Goal: Task Accomplishment & Management: Complete application form

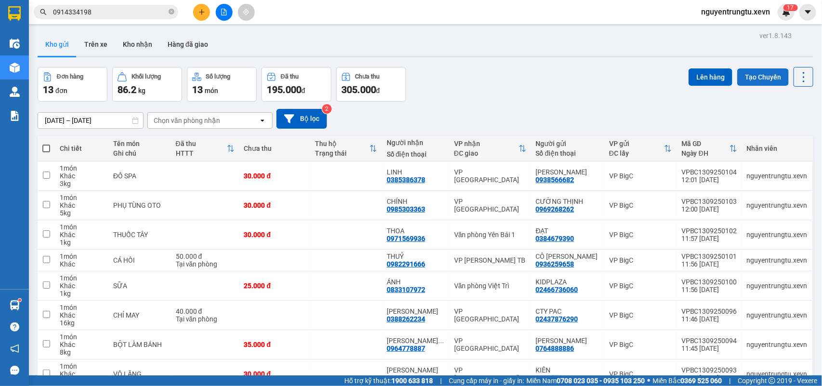
click at [770, 68] on button "Tạo Chuyến" at bounding box center [763, 76] width 52 height 17
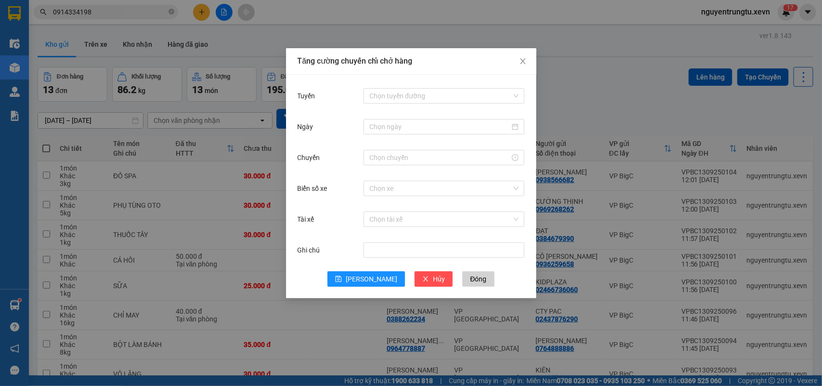
click at [450, 87] on div "Chọn tuyến đường" at bounding box center [444, 95] width 161 height 19
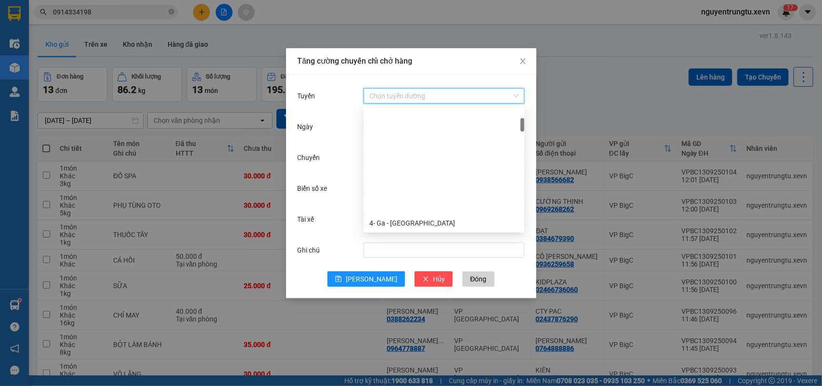
click at [443, 97] on input "Tuyến" at bounding box center [440, 96] width 143 height 14
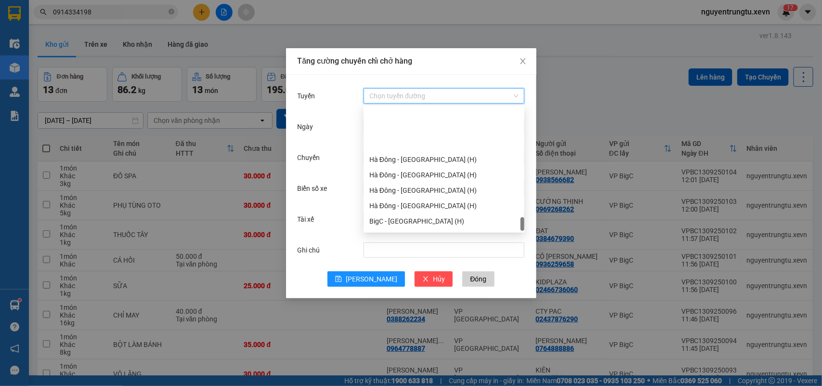
scroll to position [1263, 0]
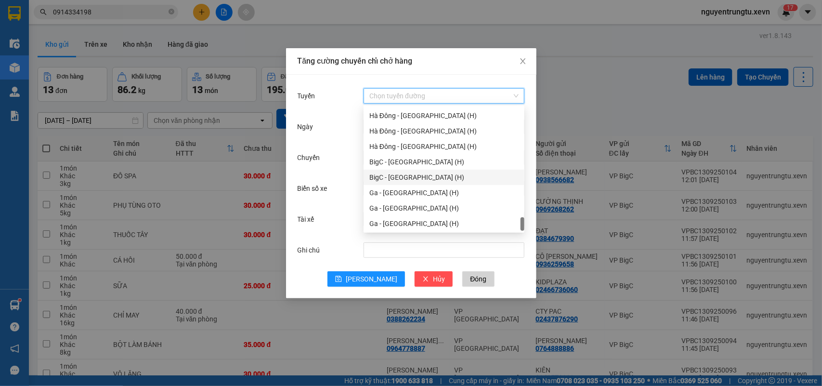
click at [416, 179] on div "BigC - [GEOGRAPHIC_DATA] (H)" at bounding box center [443, 177] width 149 height 11
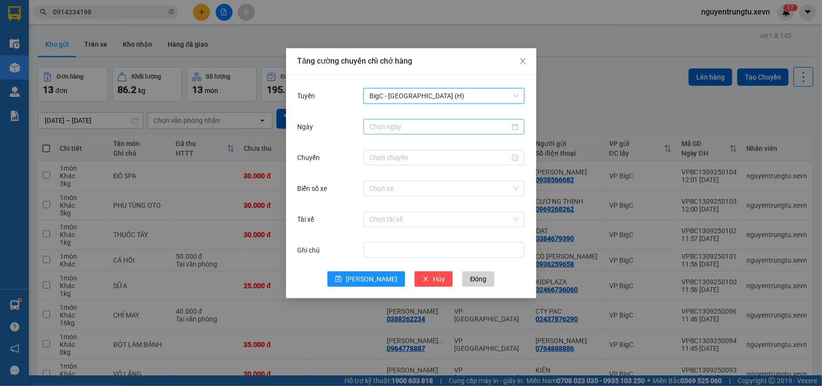
click at [412, 130] on input "Ngày" at bounding box center [439, 126] width 141 height 11
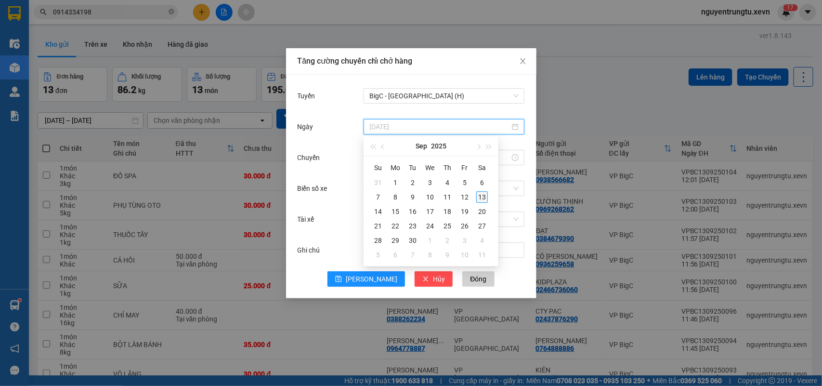
type input "[DATE]"
click at [480, 199] on div "13" at bounding box center [482, 197] width 12 height 12
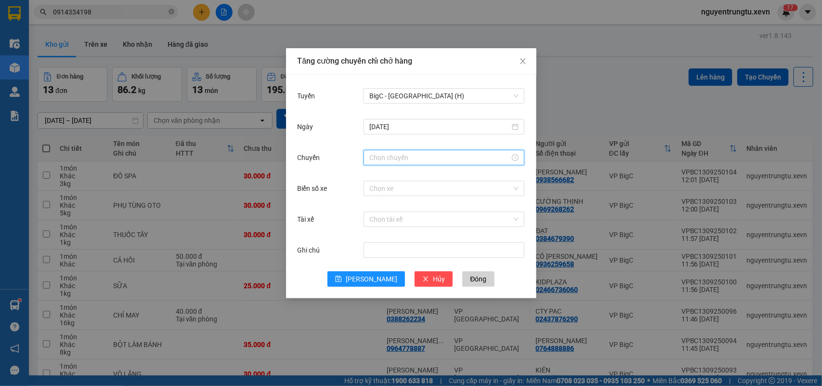
click at [404, 155] on input "Chuyến" at bounding box center [439, 157] width 141 height 11
click at [375, 344] on div "13" at bounding box center [377, 350] width 27 height 13
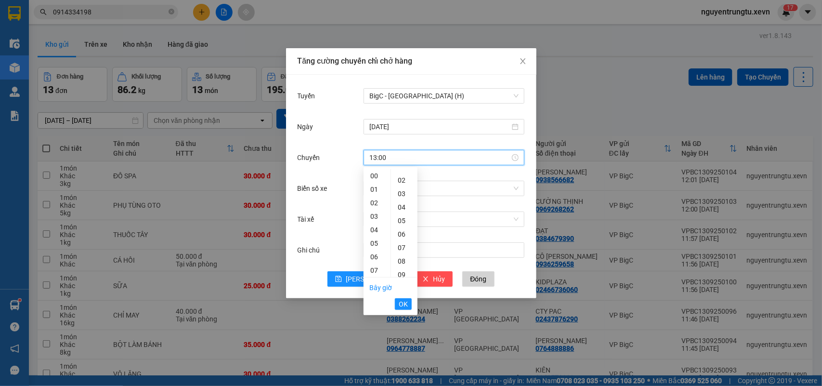
scroll to position [0, 0]
click at [374, 371] on div "15" at bounding box center [377, 377] width 27 height 13
click at [404, 245] on div "05" at bounding box center [404, 242] width 26 height 13
type input "15:05"
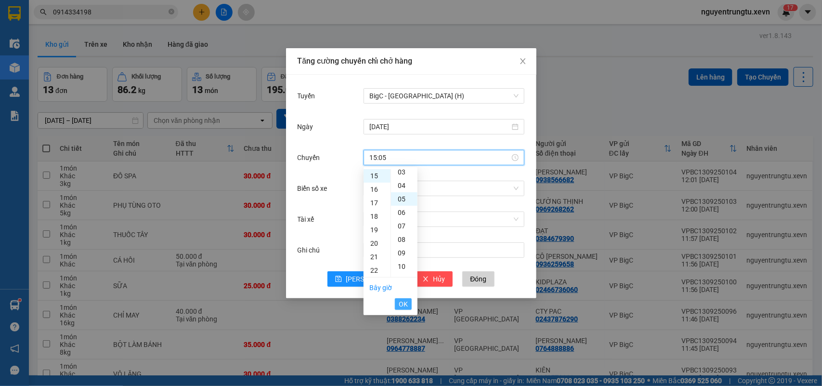
scroll to position [67, 0]
click at [400, 301] on span "OK" at bounding box center [403, 304] width 9 height 11
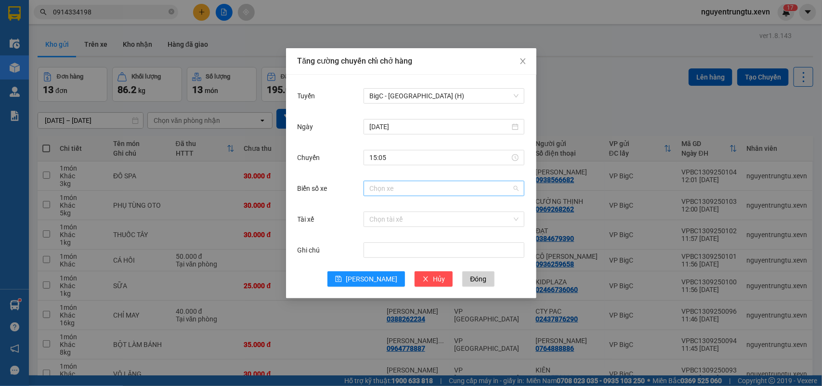
click at [425, 190] on input "Biển số xe" at bounding box center [440, 188] width 143 height 14
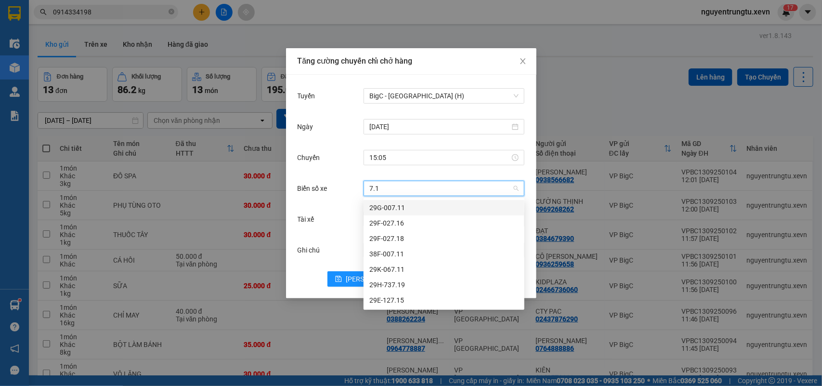
type input "7.19"
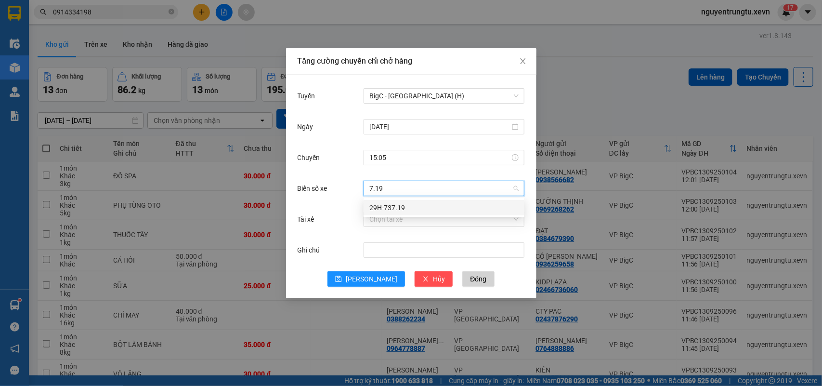
drag, startPoint x: 418, startPoint y: 201, endPoint x: 418, endPoint y: 215, distance: 14.0
click at [418, 202] on div "29H-737.19" at bounding box center [443, 207] width 149 height 11
click at [418, 216] on input "Tài xế" at bounding box center [440, 219] width 143 height 14
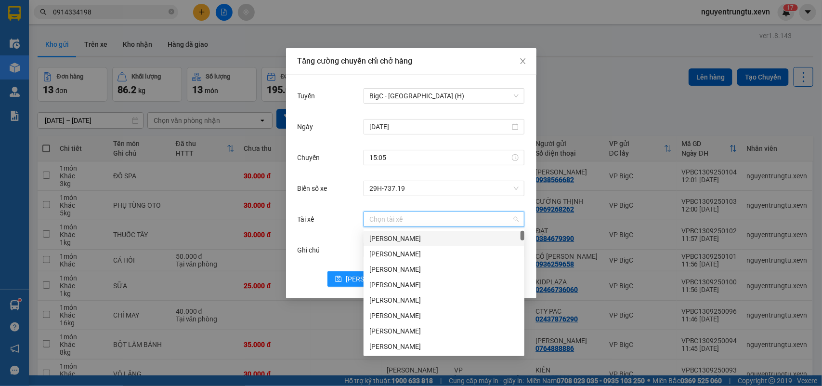
type input "C"
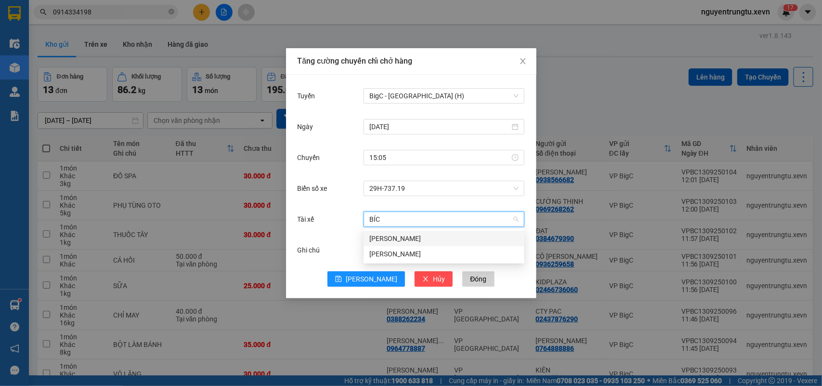
type input "BÍCH"
click at [390, 233] on div "[PERSON_NAME]" at bounding box center [443, 238] width 149 height 11
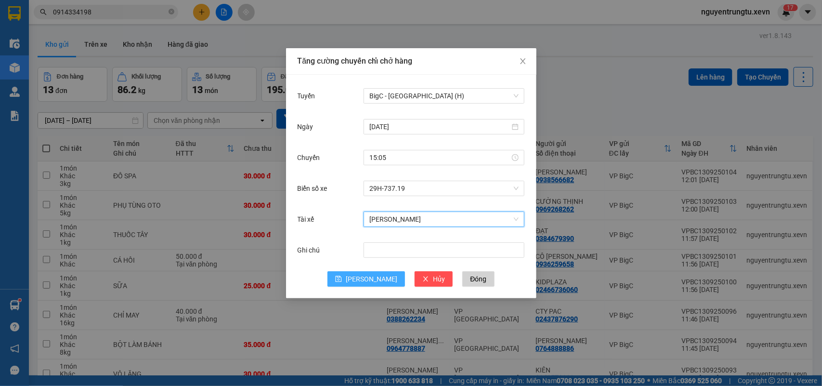
click at [369, 280] on span "[PERSON_NAME]" at bounding box center [372, 279] width 52 height 11
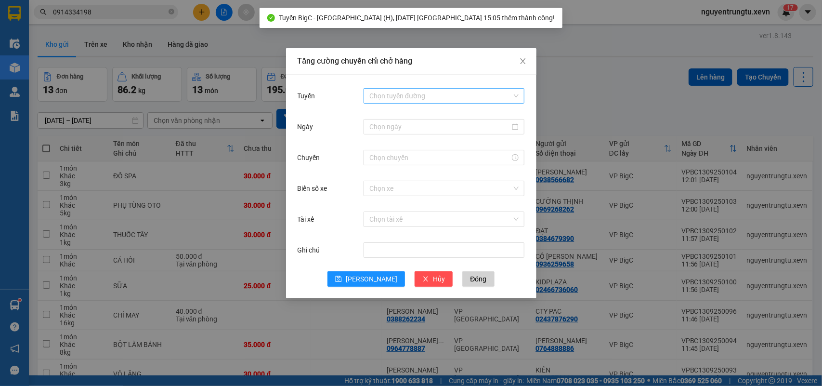
click at [408, 102] on input "Tuyến" at bounding box center [440, 96] width 143 height 14
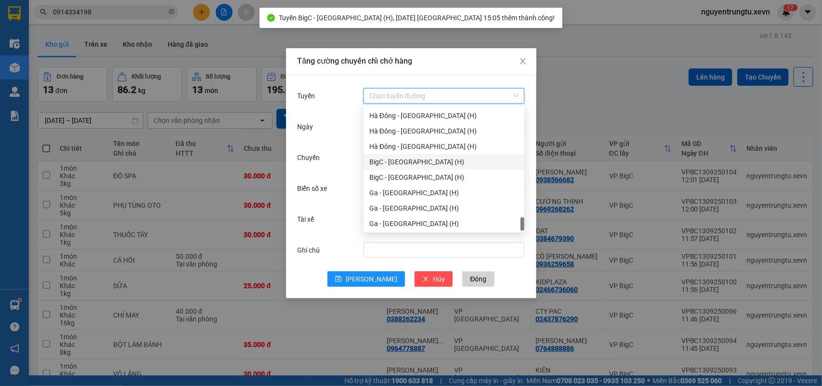
click at [407, 160] on div "BigC - [GEOGRAPHIC_DATA] (H)" at bounding box center [443, 161] width 149 height 11
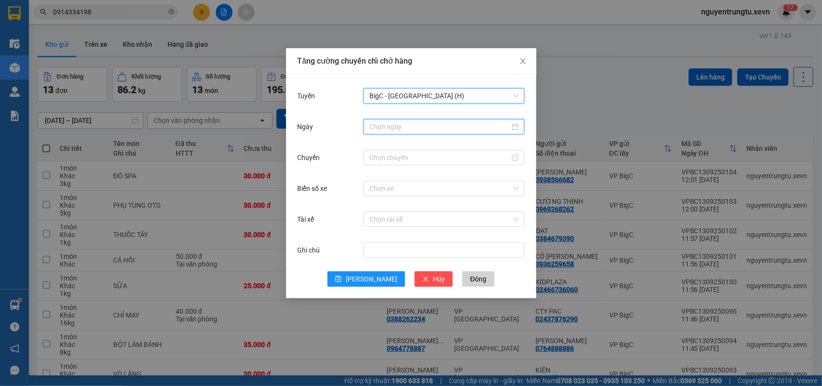
click at [430, 129] on input "Ngày" at bounding box center [439, 126] width 141 height 11
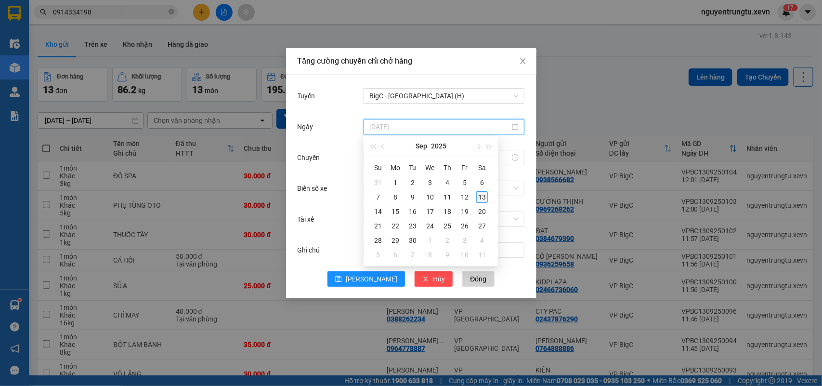
type input "[DATE]"
click at [476, 198] on td "13" at bounding box center [481, 197] width 17 height 14
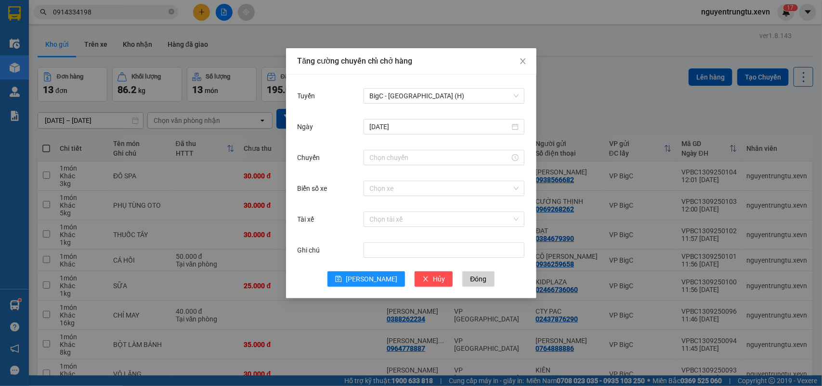
click at [477, 198] on div "Biển số xe Chọn xe" at bounding box center [411, 194] width 227 height 31
drag, startPoint x: 425, startPoint y: 167, endPoint x: 421, endPoint y: 159, distance: 8.4
click at [424, 165] on div "Chuyến" at bounding box center [411, 163] width 227 height 31
click at [421, 159] on input "Chuyến" at bounding box center [439, 157] width 141 height 11
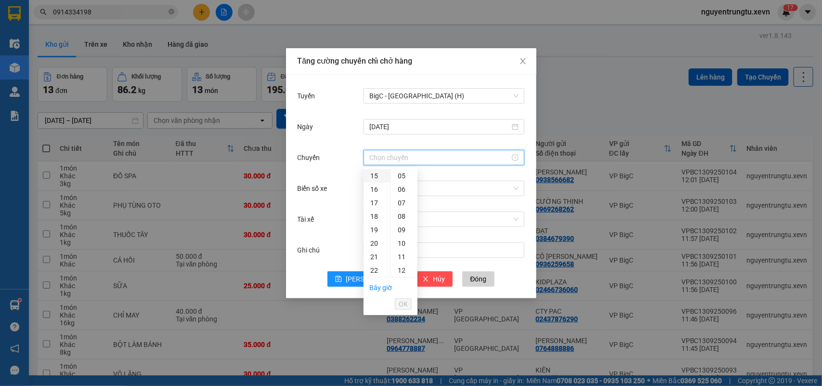
click at [371, 177] on div "15" at bounding box center [377, 175] width 27 height 13
click at [403, 246] on div "05" at bounding box center [404, 242] width 26 height 13
type input "15:05"
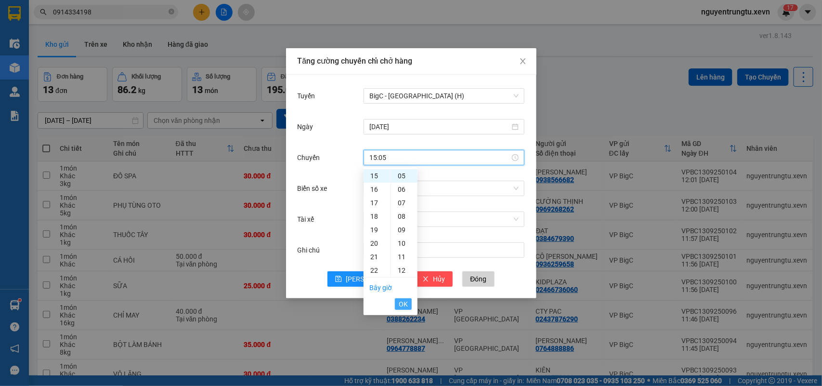
click at [403, 301] on span "OK" at bounding box center [403, 304] width 9 height 11
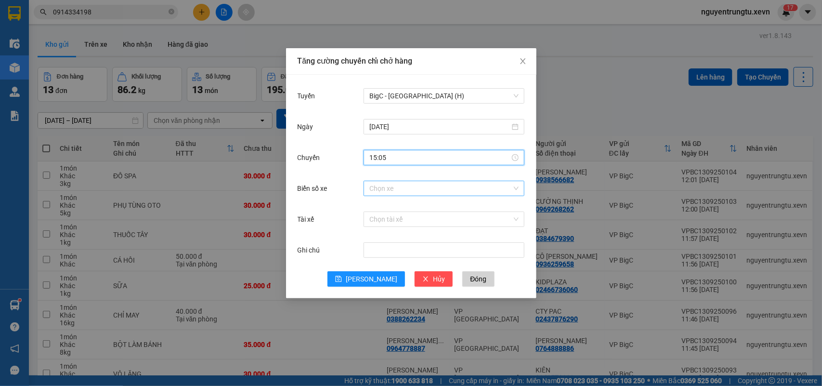
drag, startPoint x: 437, startPoint y: 181, endPoint x: 436, endPoint y: 186, distance: 4.8
click at [437, 183] on div "Chọn xe" at bounding box center [444, 188] width 161 height 19
click at [434, 193] on input "Biển số xe" at bounding box center [440, 188] width 143 height 14
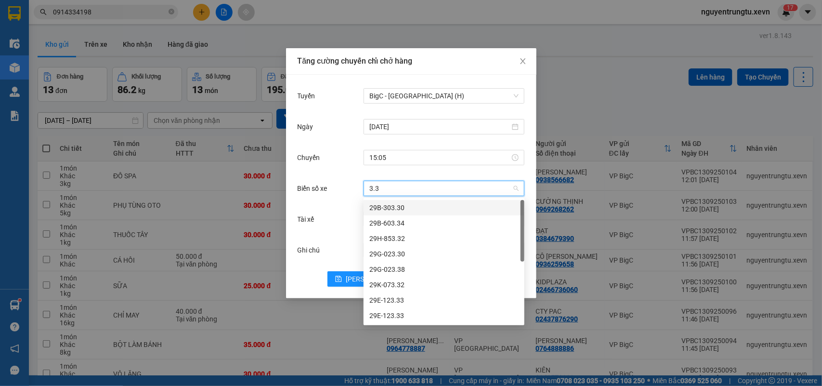
type input "3.38"
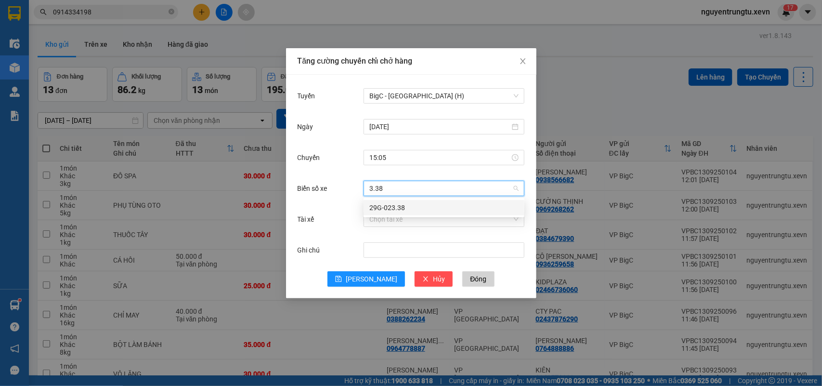
click at [430, 209] on div "29G-023.38" at bounding box center [443, 207] width 149 height 11
click at [430, 213] on input "Tài xế" at bounding box center [440, 219] width 143 height 14
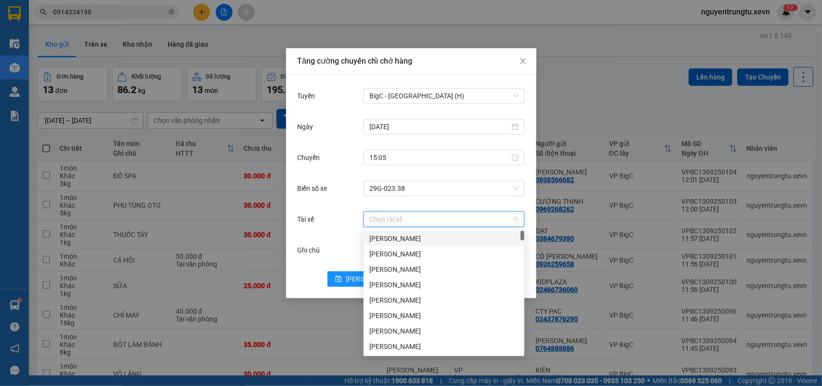
type input "H"
type input "NGỌC C"
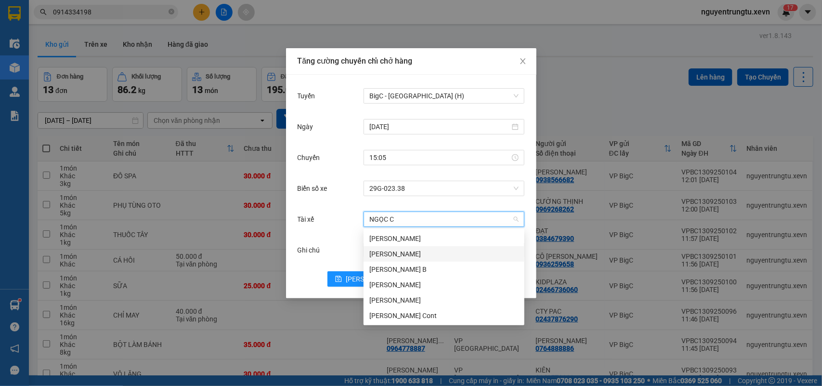
click at [420, 253] on div "[PERSON_NAME]" at bounding box center [443, 253] width 149 height 11
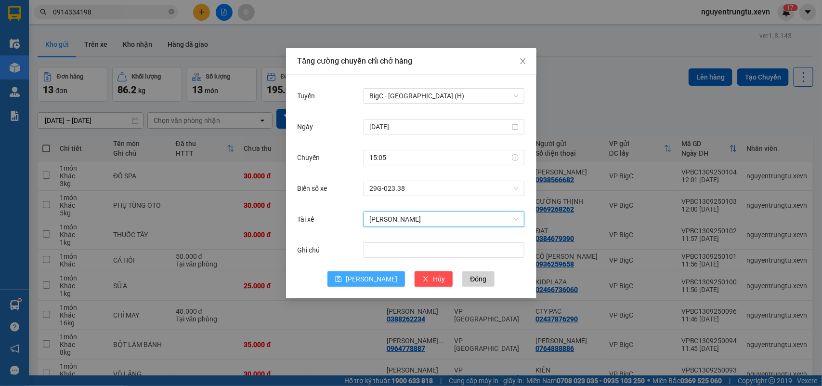
click at [376, 274] on span "[PERSON_NAME]" at bounding box center [372, 279] width 52 height 11
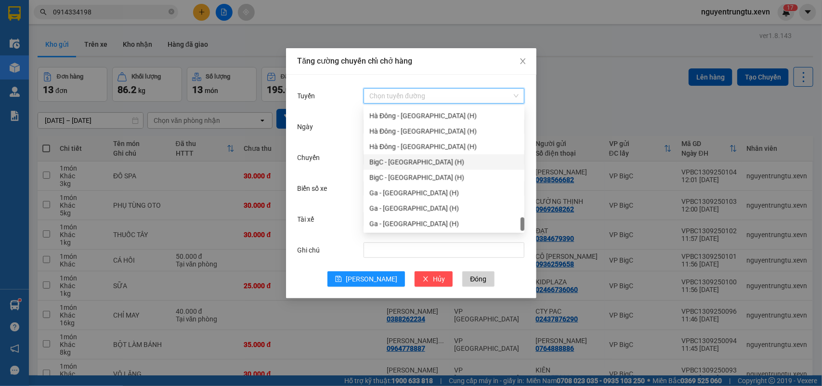
click at [451, 99] on input "Tuyến" at bounding box center [440, 96] width 143 height 14
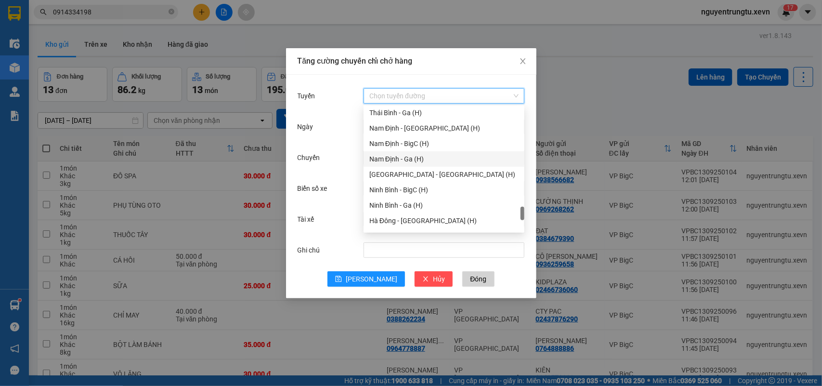
scroll to position [1082, 0]
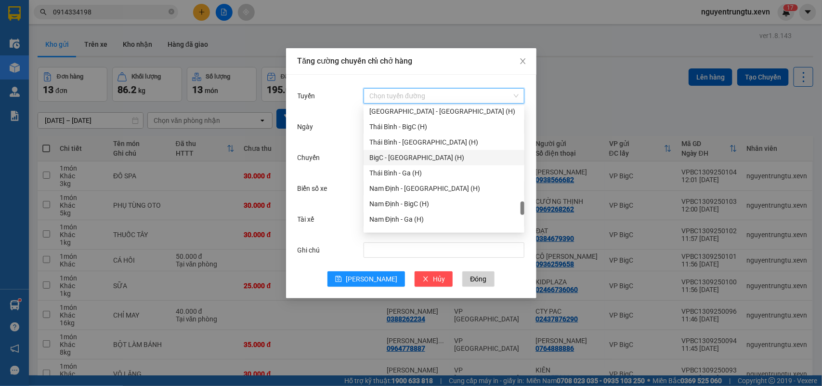
click at [419, 156] on div "BigC - [GEOGRAPHIC_DATA] (H)" at bounding box center [443, 157] width 149 height 11
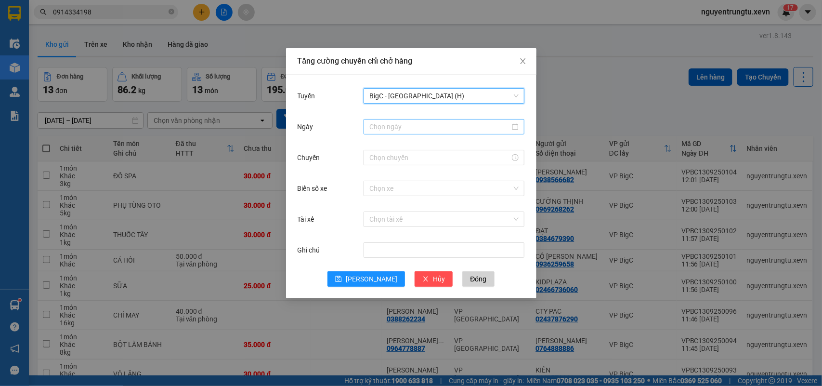
click at [420, 126] on input "Ngày" at bounding box center [439, 126] width 141 height 11
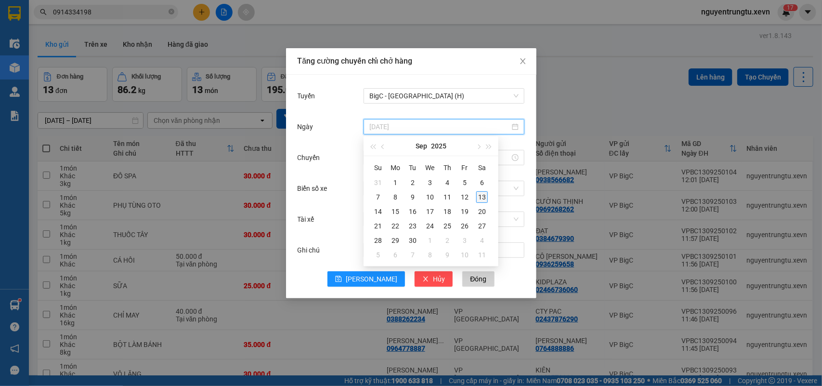
type input "[DATE]"
click at [480, 198] on div "13" at bounding box center [482, 197] width 12 height 12
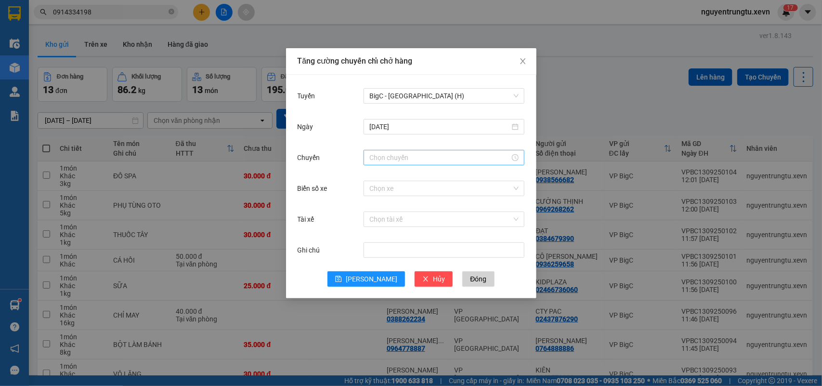
drag, startPoint x: 420, startPoint y: 168, endPoint x: 419, endPoint y: 160, distance: 7.3
click at [420, 168] on div "Chuyến" at bounding box center [411, 163] width 227 height 31
click at [417, 153] on input "Chuyến" at bounding box center [439, 157] width 141 height 11
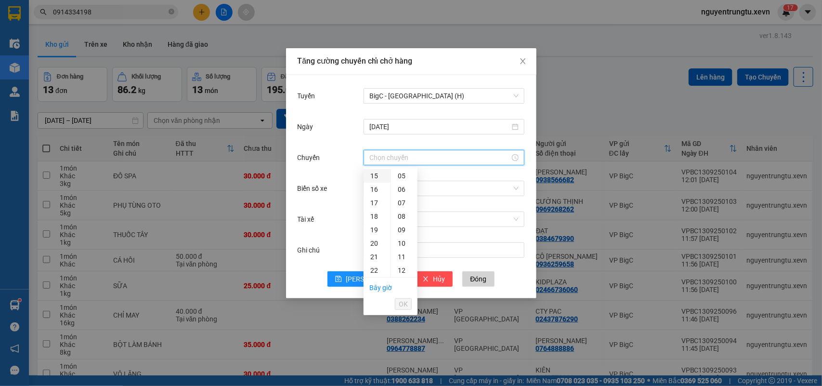
click at [377, 178] on div "15" at bounding box center [377, 175] width 27 height 13
drag, startPoint x: 404, startPoint y: 246, endPoint x: 403, endPoint y: 294, distance: 48.6
click at [403, 246] on div "05" at bounding box center [404, 242] width 26 height 13
type input "15:05"
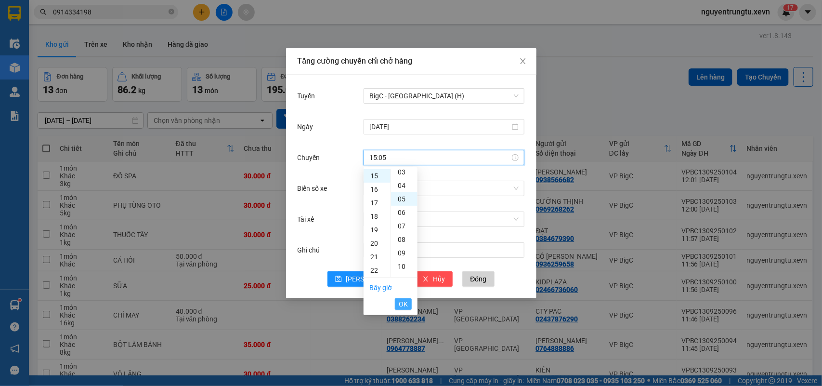
scroll to position [67, 0]
click at [403, 301] on span "OK" at bounding box center [403, 304] width 9 height 11
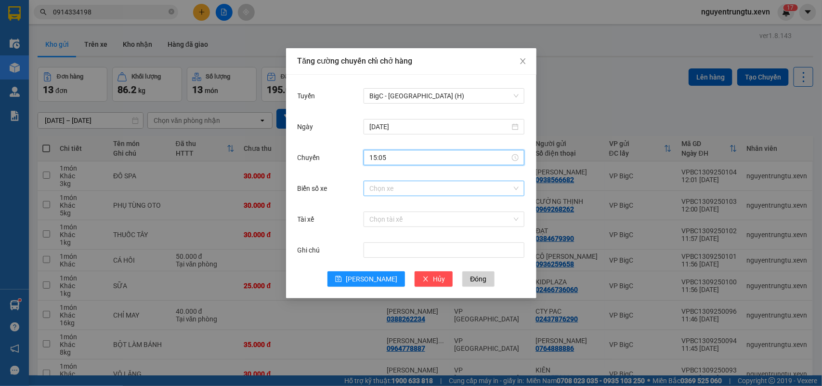
click at [429, 189] on input "Biển số xe" at bounding box center [440, 188] width 143 height 14
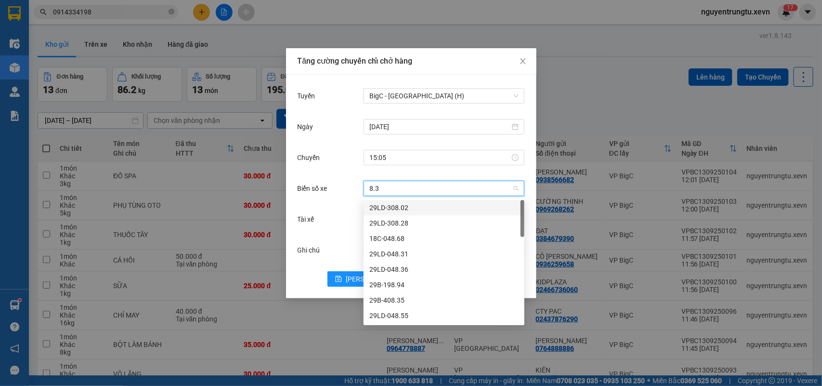
type input "8.30"
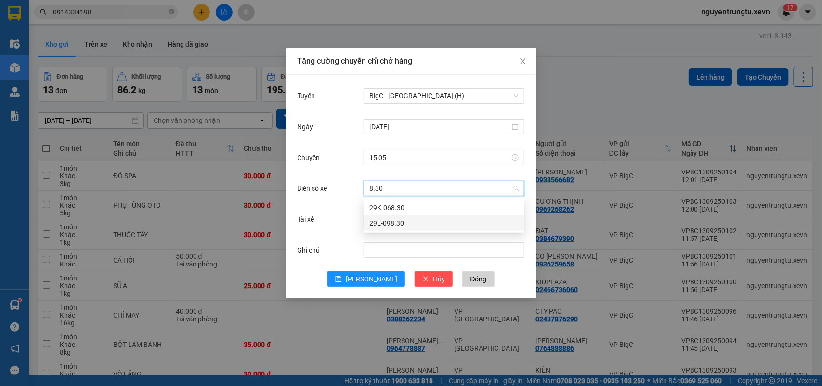
click at [393, 227] on div "29E-098.30" at bounding box center [443, 223] width 149 height 11
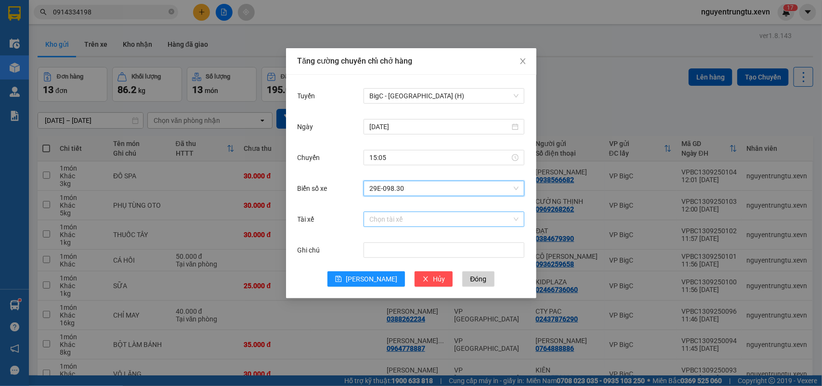
click at [397, 213] on input "Tài xế" at bounding box center [440, 219] width 143 height 14
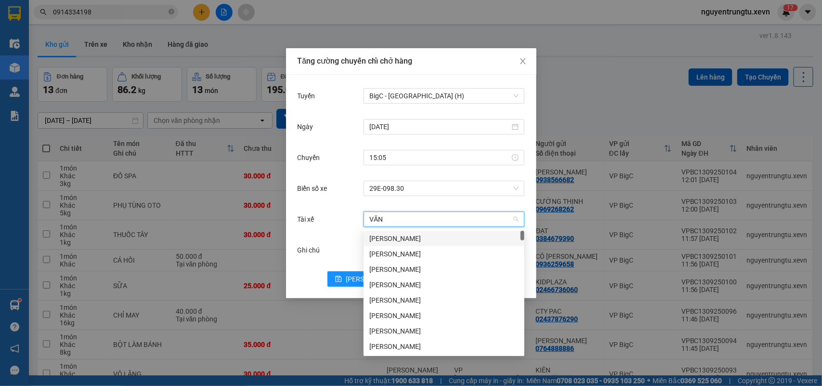
type input "VĂN V"
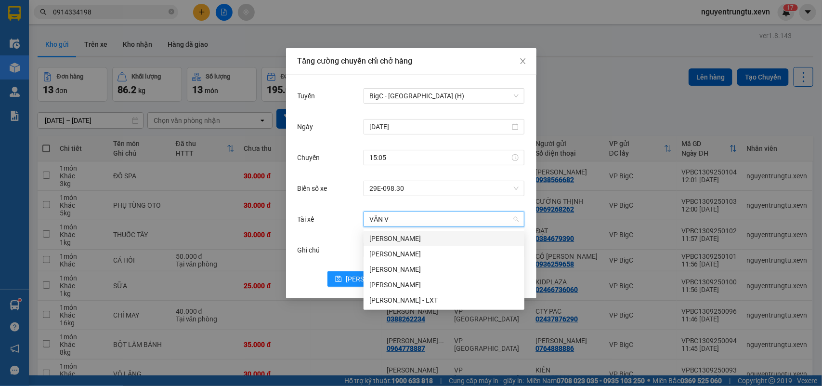
click at [389, 237] on div "[PERSON_NAME]" at bounding box center [443, 238] width 149 height 11
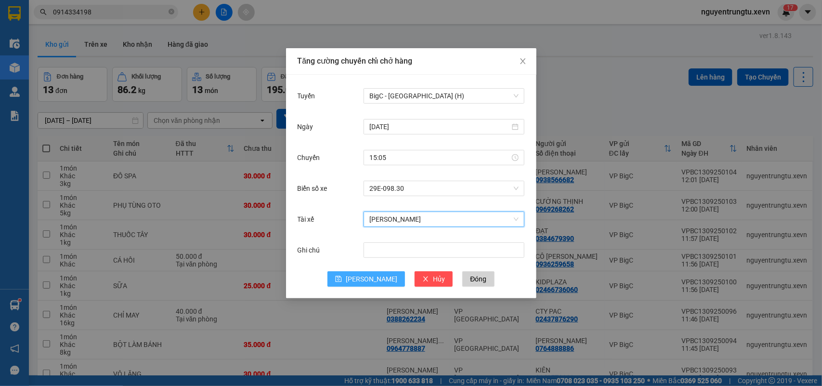
click at [365, 280] on button "[PERSON_NAME]" at bounding box center [366, 278] width 78 height 15
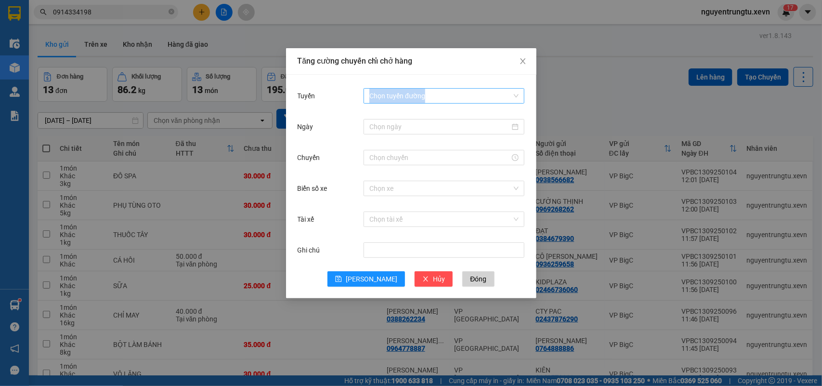
drag, startPoint x: 475, startPoint y: 104, endPoint x: 474, endPoint y: 95, distance: 8.7
click at [475, 100] on div "Chọn tuyến đường" at bounding box center [444, 95] width 161 height 19
click at [473, 95] on input "Tuyến" at bounding box center [440, 96] width 143 height 14
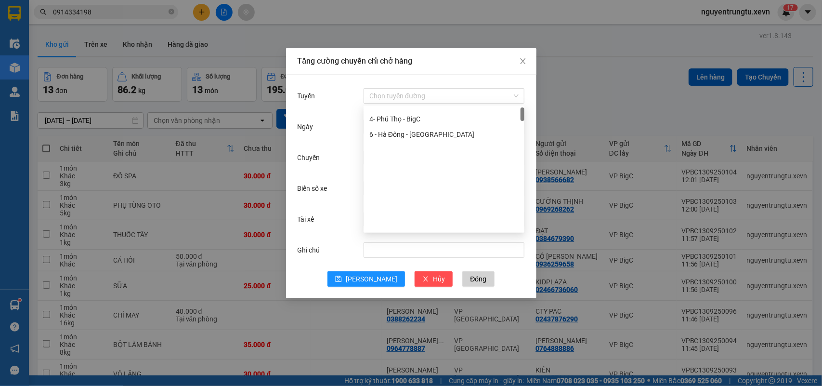
scroll to position [0, 0]
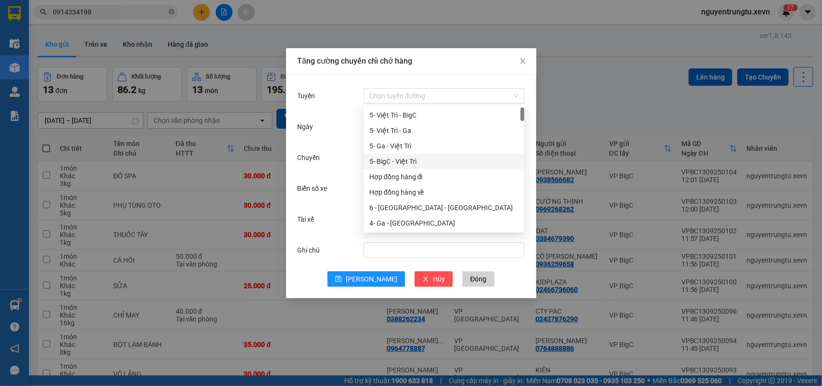
click at [407, 164] on div "5- BigC - Việt Trì" at bounding box center [443, 161] width 149 height 11
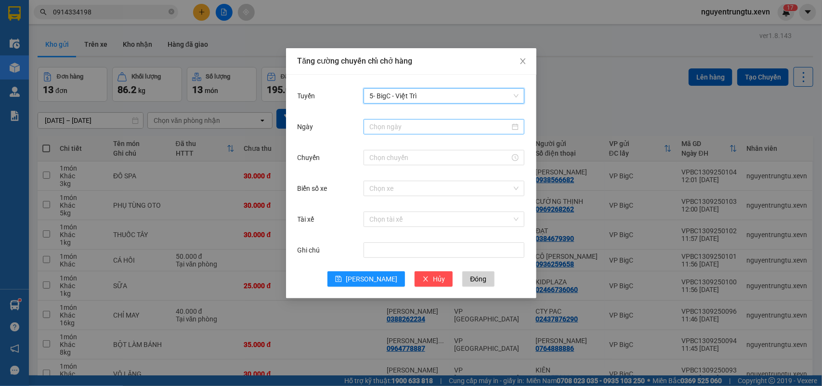
click at [419, 124] on input "Ngày" at bounding box center [439, 126] width 141 height 11
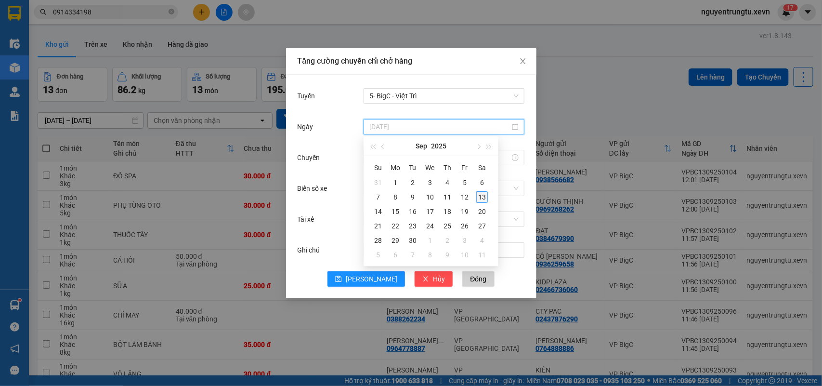
type input "[DATE]"
click at [480, 193] on div "13" at bounding box center [482, 197] width 12 height 12
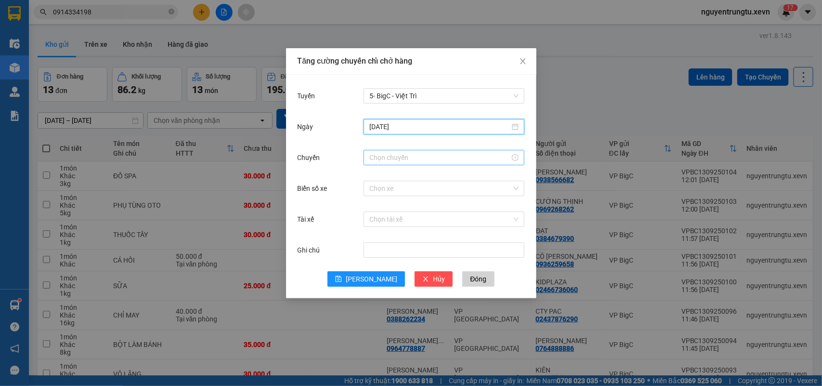
click at [422, 154] on input "Chuyến" at bounding box center [439, 157] width 141 height 11
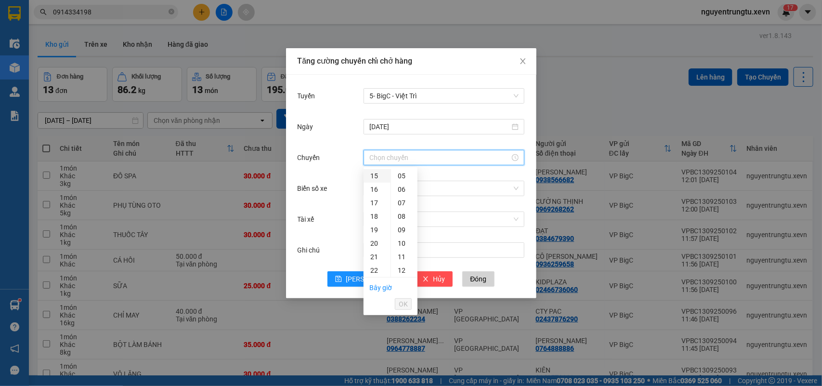
click at [377, 176] on div "15" at bounding box center [377, 175] width 27 height 13
drag, startPoint x: 396, startPoint y: 245, endPoint x: 404, endPoint y: 287, distance: 43.0
click at [398, 246] on div "05" at bounding box center [404, 242] width 26 height 13
type input "15:05"
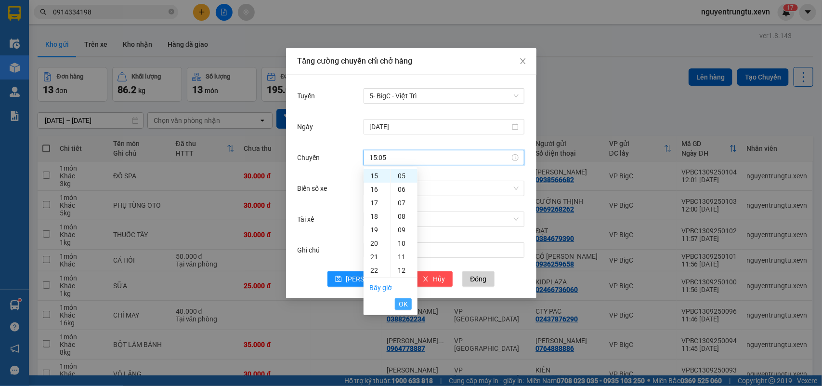
click at [404, 304] on span "OK" at bounding box center [403, 304] width 9 height 11
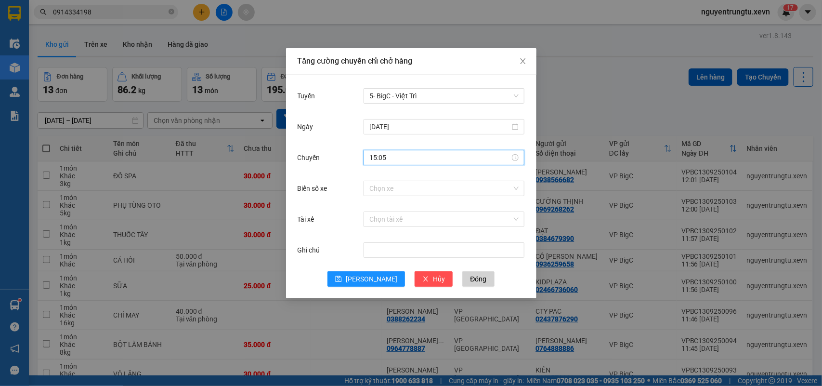
click at [420, 199] on div "Biển số xe Chọn xe" at bounding box center [411, 194] width 227 height 31
click at [421, 189] on input "Biển số xe" at bounding box center [440, 188] width 143 height 14
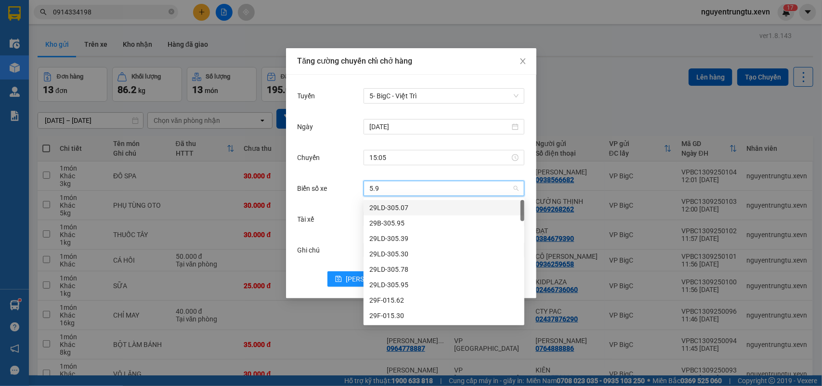
type input "5.91"
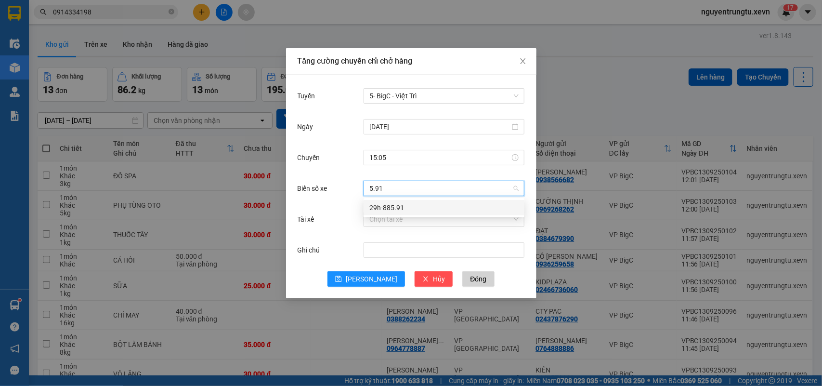
click at [421, 209] on div "29h-885.91" at bounding box center [443, 207] width 149 height 11
click at [420, 220] on input "Tài xế" at bounding box center [440, 219] width 143 height 14
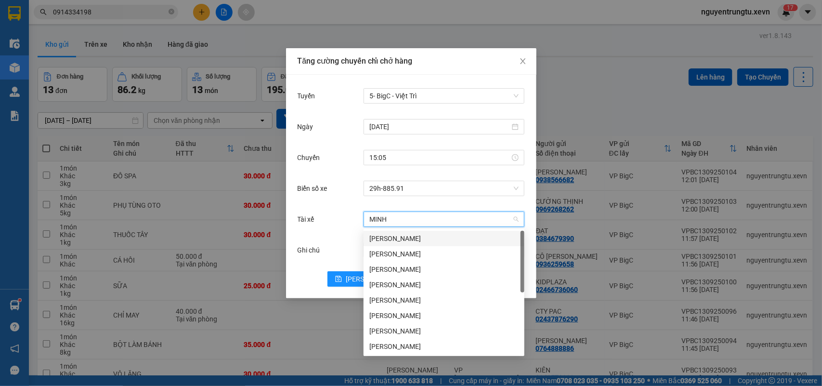
type input "[PERSON_NAME]"
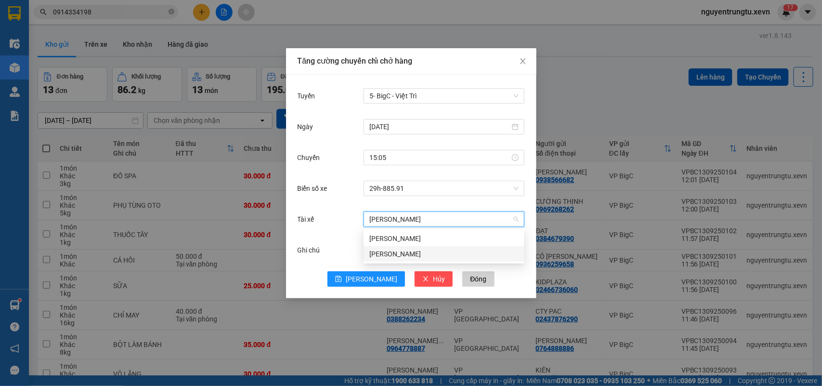
click at [409, 253] on div "[PERSON_NAME]" at bounding box center [443, 253] width 149 height 11
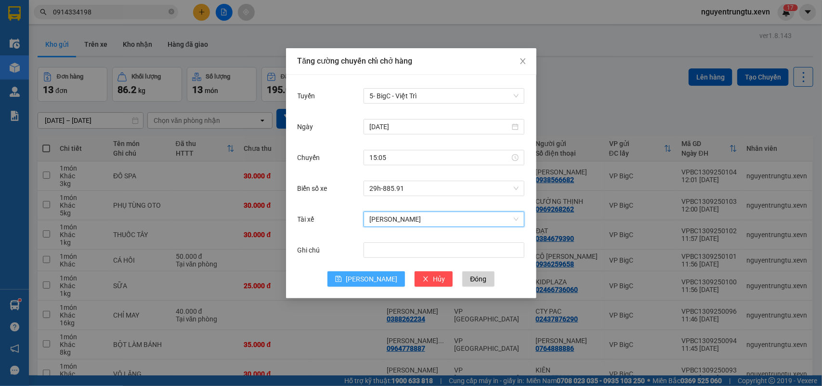
click at [369, 285] on button "[PERSON_NAME]" at bounding box center [366, 278] width 78 height 15
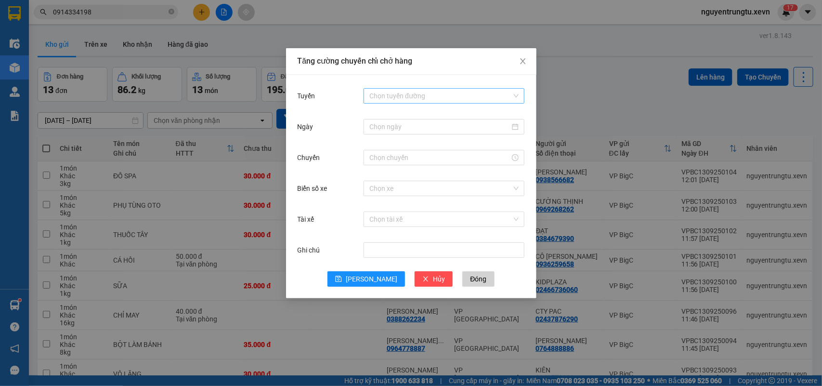
click at [403, 94] on input "Tuyến" at bounding box center [440, 96] width 143 height 14
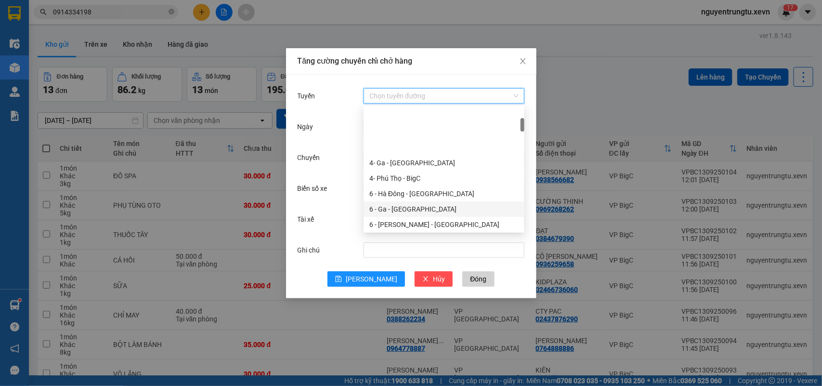
scroll to position [120, 0]
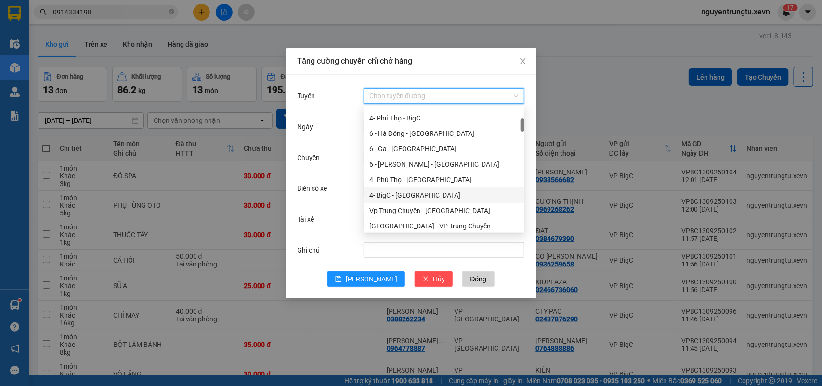
click at [412, 194] on div "4- BigC - [GEOGRAPHIC_DATA]" at bounding box center [443, 195] width 149 height 11
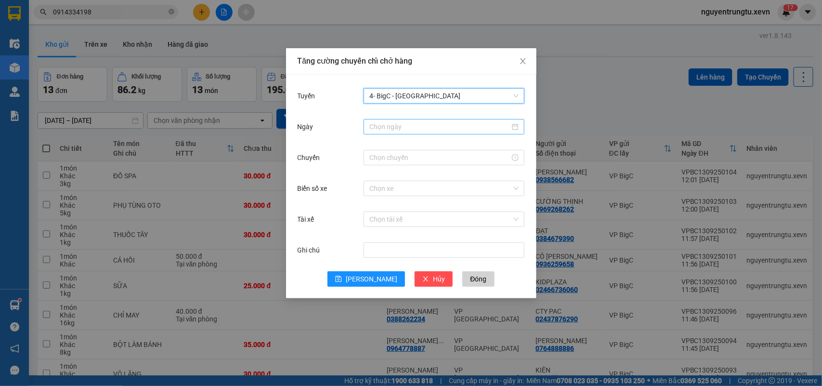
click at [414, 128] on input "Ngày" at bounding box center [439, 126] width 141 height 11
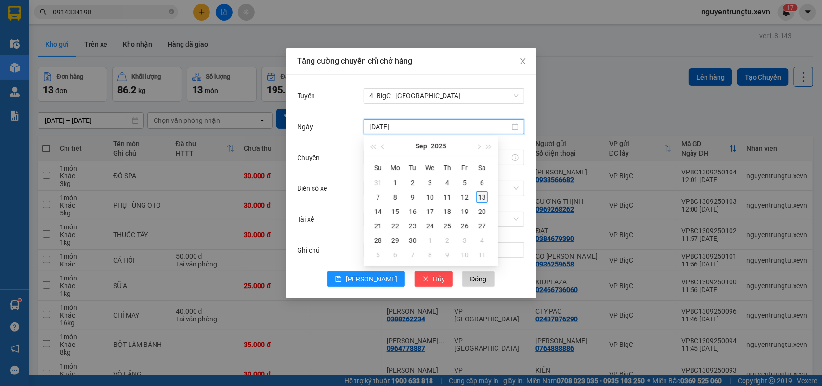
type input "[DATE]"
click at [483, 196] on div "13" at bounding box center [482, 197] width 12 height 12
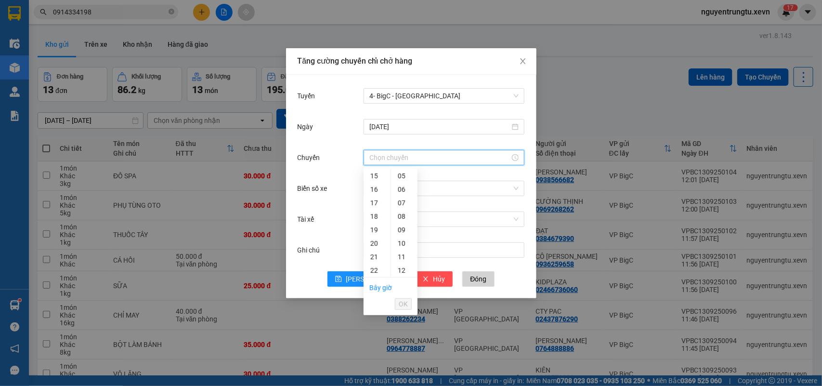
drag, startPoint x: 412, startPoint y: 162, endPoint x: 399, endPoint y: 160, distance: 13.6
click at [411, 162] on input "Chuyến" at bounding box center [439, 157] width 141 height 11
click at [374, 174] on div "15" at bounding box center [377, 175] width 27 height 13
drag, startPoint x: 398, startPoint y: 240, endPoint x: 408, endPoint y: 290, distance: 51.5
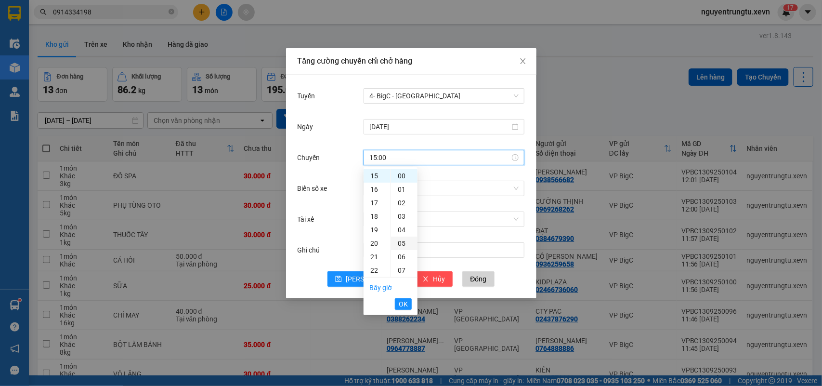
click at [399, 241] on div "05" at bounding box center [404, 242] width 26 height 13
type input "15:05"
click at [408, 306] on button "OK" at bounding box center [403, 304] width 17 height 12
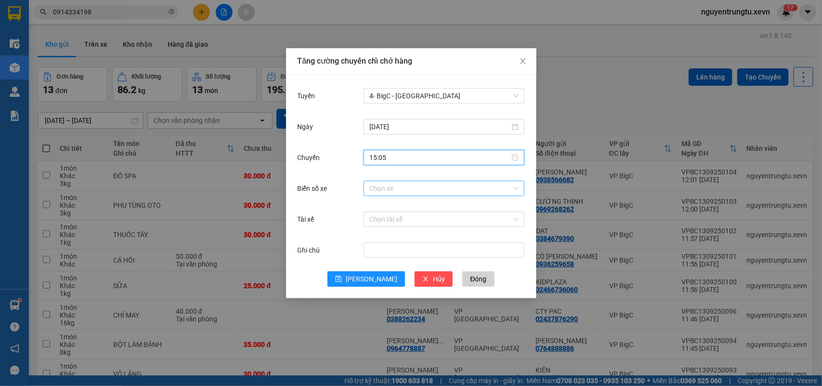
click at [416, 190] on input "Biển số xe" at bounding box center [440, 188] width 143 height 14
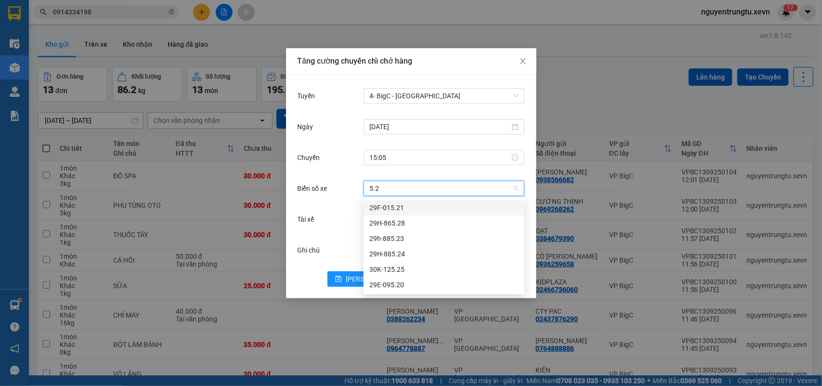
type input "5.20"
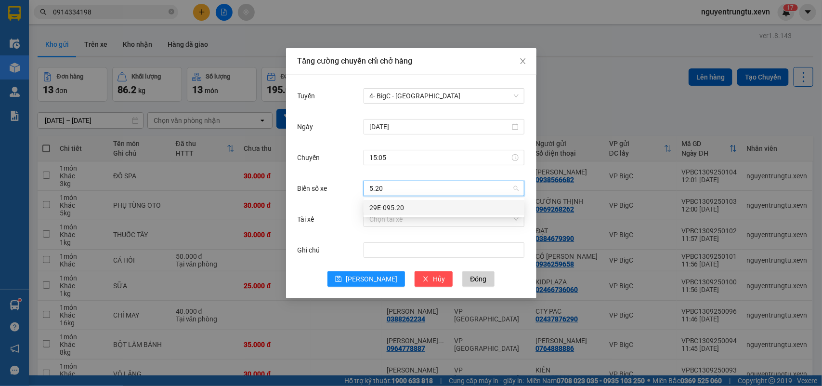
drag, startPoint x: 415, startPoint y: 206, endPoint x: 412, endPoint y: 222, distance: 16.7
click at [415, 206] on div "29E-095.20" at bounding box center [443, 207] width 149 height 11
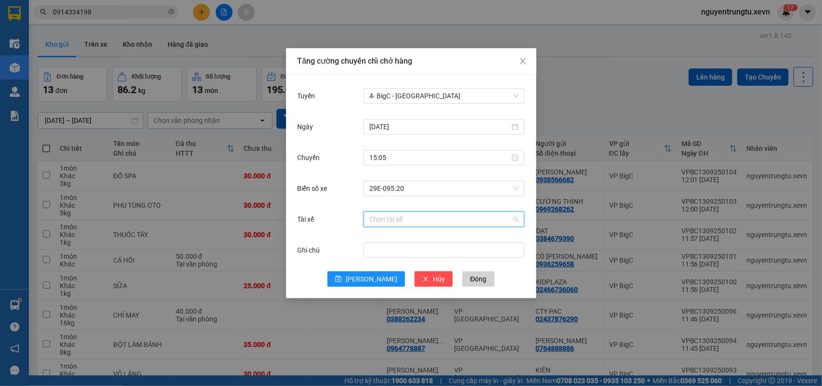
click at [412, 222] on input "Tài xế" at bounding box center [440, 219] width 143 height 14
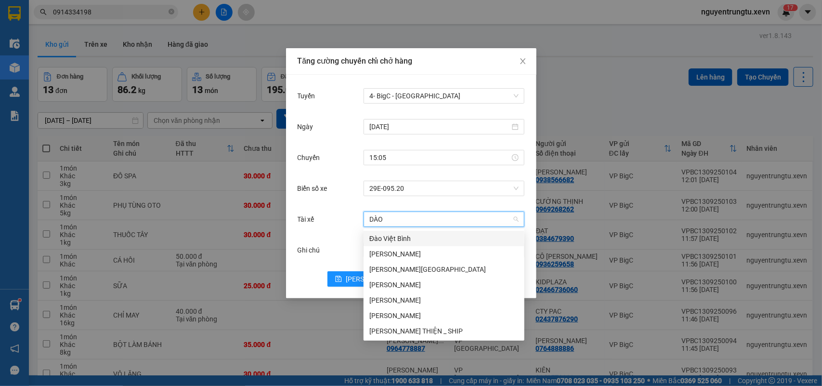
type input "DÀO T"
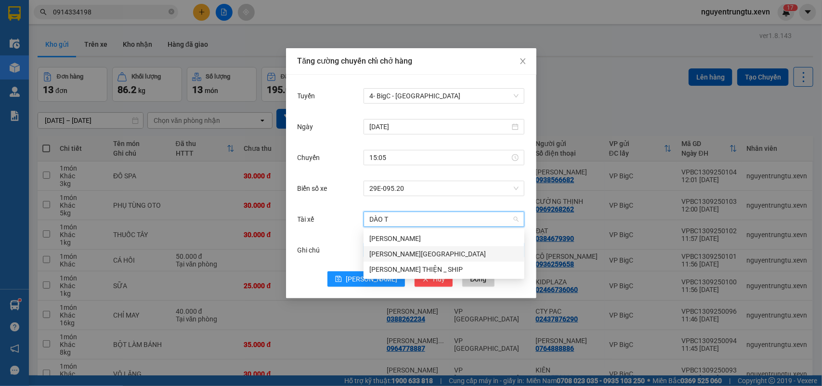
click at [403, 251] on div "[PERSON_NAME][GEOGRAPHIC_DATA]" at bounding box center [443, 253] width 149 height 11
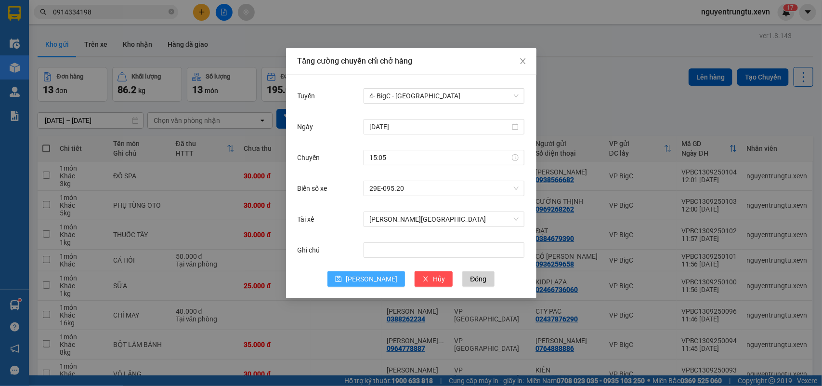
click at [364, 281] on button "[PERSON_NAME]" at bounding box center [366, 278] width 78 height 15
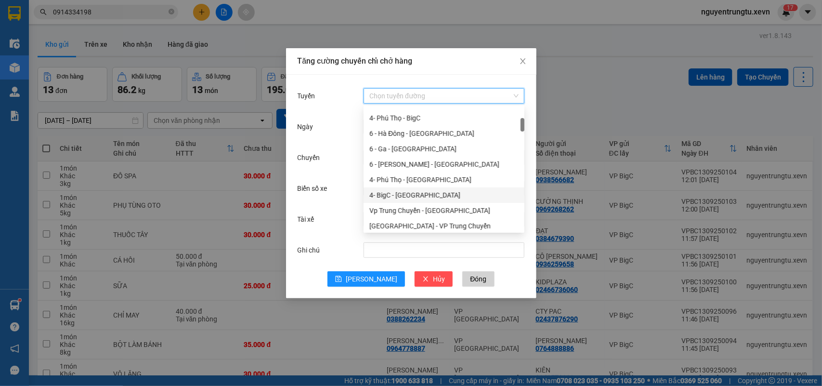
drag, startPoint x: 393, startPoint y: 92, endPoint x: 409, endPoint y: 111, distance: 24.6
click at [393, 92] on input "Tuyến" at bounding box center [440, 96] width 143 height 14
click at [417, 138] on div "6 - Hà Đông - [GEOGRAPHIC_DATA]" at bounding box center [443, 133] width 149 height 11
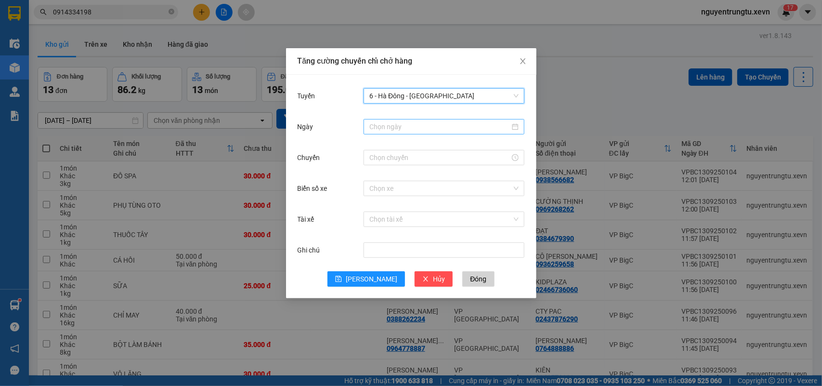
click at [420, 126] on input "Ngày" at bounding box center [439, 126] width 141 height 11
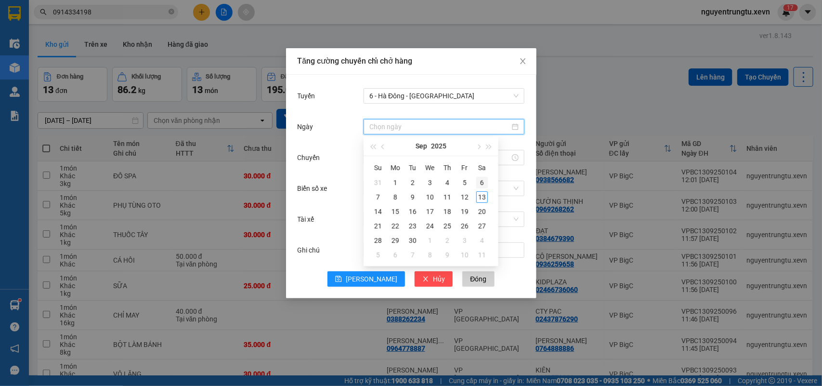
type input "[DATE]"
click at [485, 198] on div "13" at bounding box center [482, 197] width 12 height 12
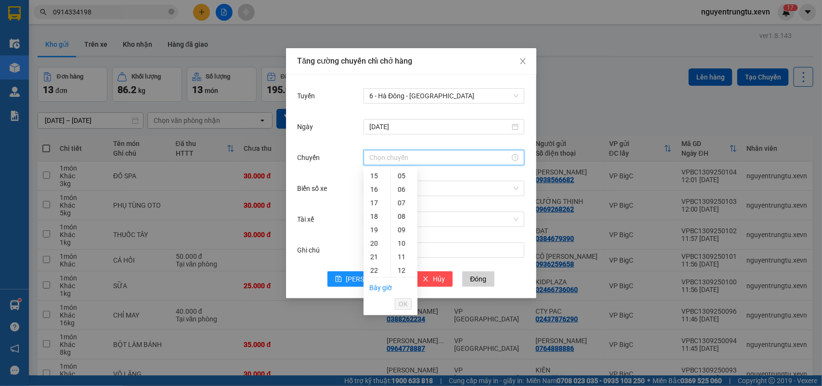
click at [411, 160] on input "Chuyến" at bounding box center [439, 157] width 141 height 11
click at [375, 179] on div "15" at bounding box center [377, 175] width 27 height 13
click at [404, 245] on div "05" at bounding box center [404, 242] width 26 height 13
type input "15:05"
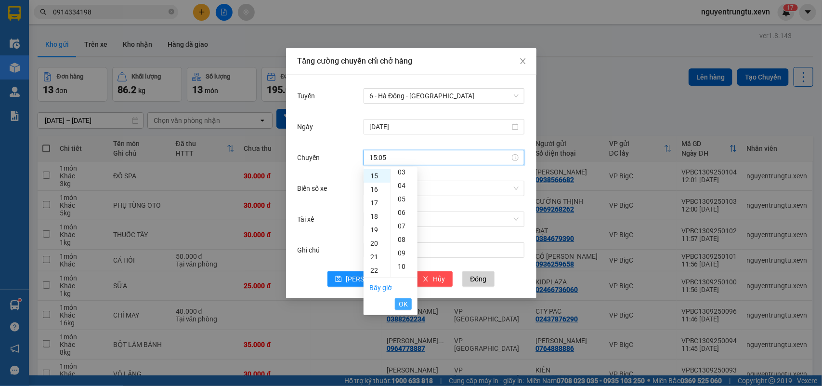
scroll to position [67, 0]
click at [406, 307] on span "OK" at bounding box center [403, 304] width 9 height 11
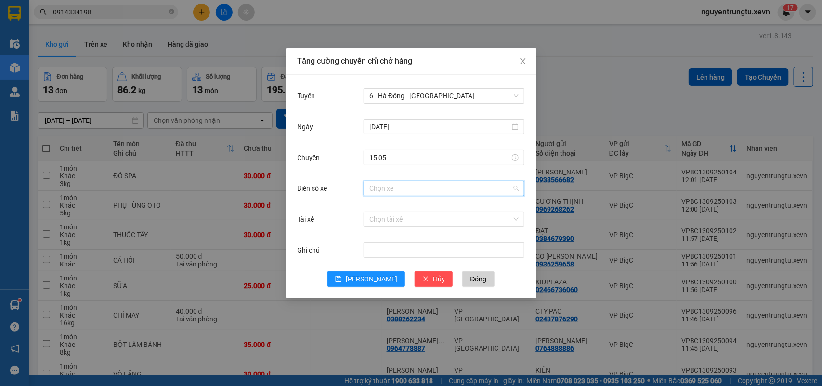
click at [429, 193] on input "Biển số xe" at bounding box center [440, 188] width 143 height 14
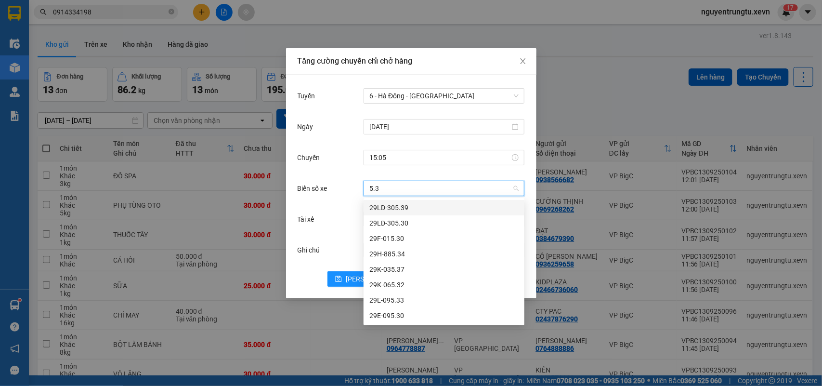
type input "5.34"
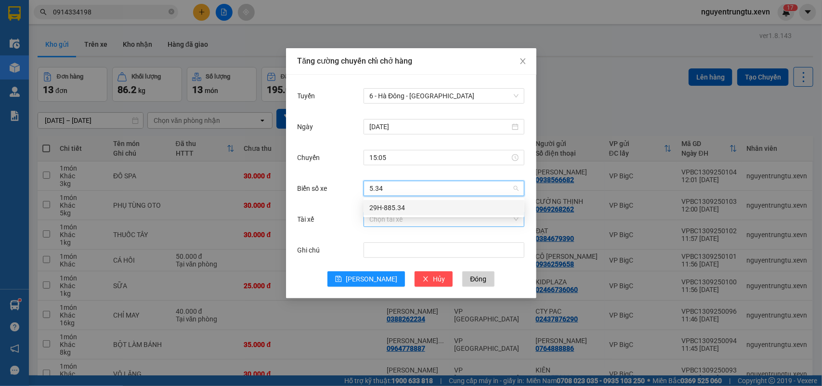
drag, startPoint x: 429, startPoint y: 212, endPoint x: 428, endPoint y: 217, distance: 5.5
click at [429, 213] on div "29H-885.34" at bounding box center [444, 207] width 161 height 15
click at [428, 217] on input "Tài xế" at bounding box center [440, 219] width 143 height 14
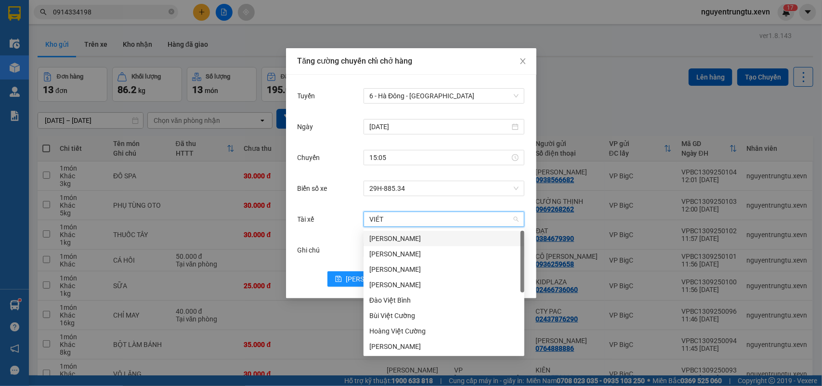
type input "VIÉT T"
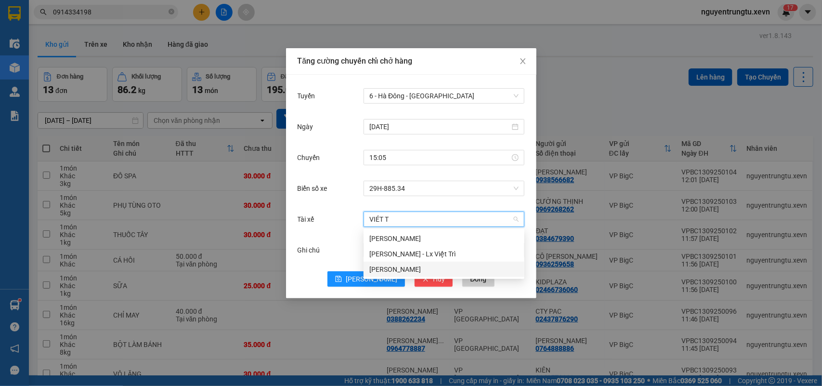
click at [410, 266] on div "[PERSON_NAME]" at bounding box center [443, 269] width 149 height 11
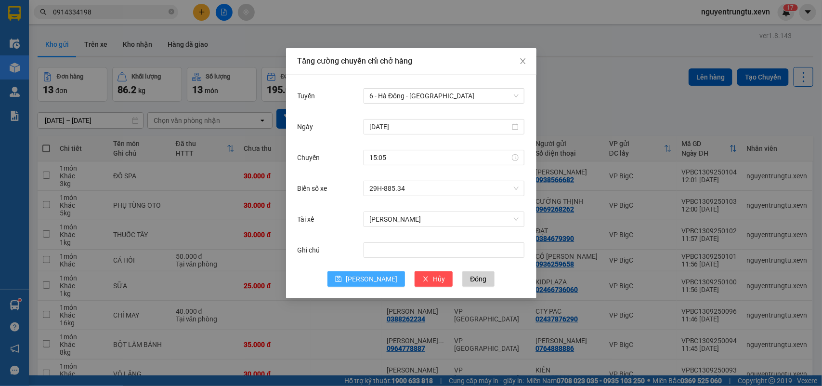
click at [373, 277] on span "[PERSON_NAME]" at bounding box center [372, 279] width 52 height 11
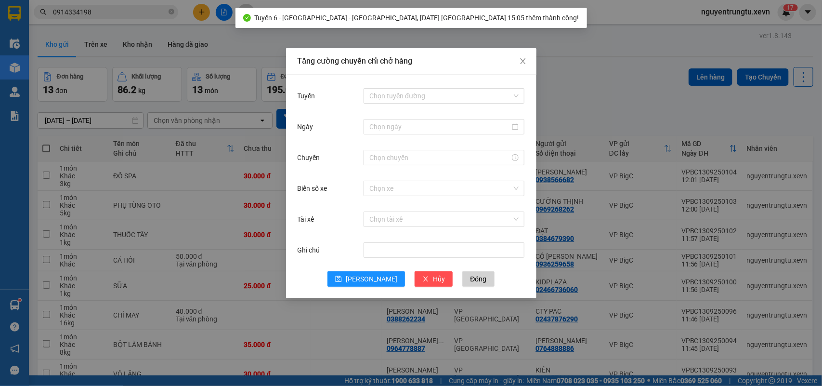
click at [19, 324] on div "Tăng cường chuyến chỉ chở hàng Tuyến Chọn tuyến đường Ngày Chuyến Biển số xe Ch…" at bounding box center [411, 193] width 822 height 386
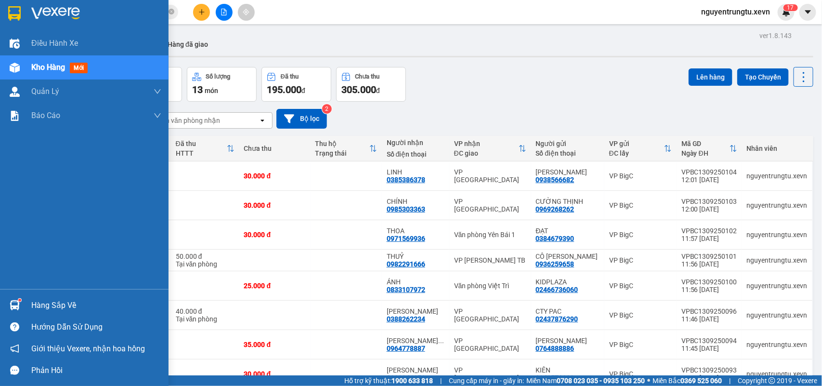
click at [15, 309] on img at bounding box center [15, 305] width 10 height 10
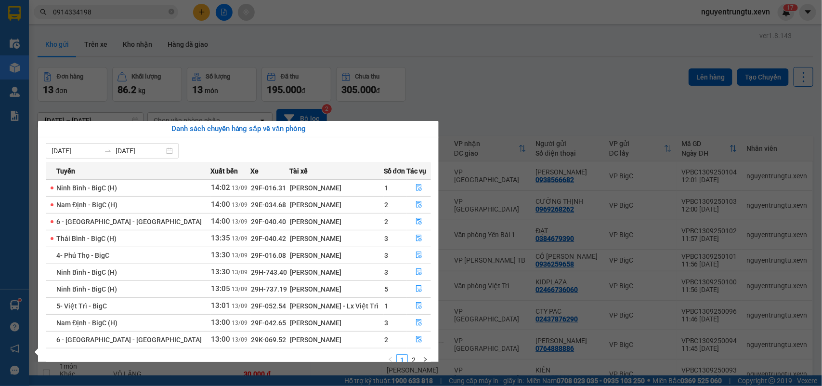
scroll to position [17, 0]
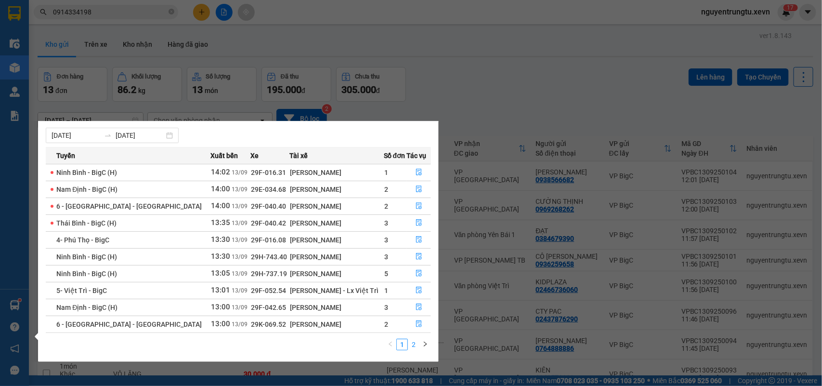
click at [417, 345] on link "2" at bounding box center [413, 344] width 11 height 11
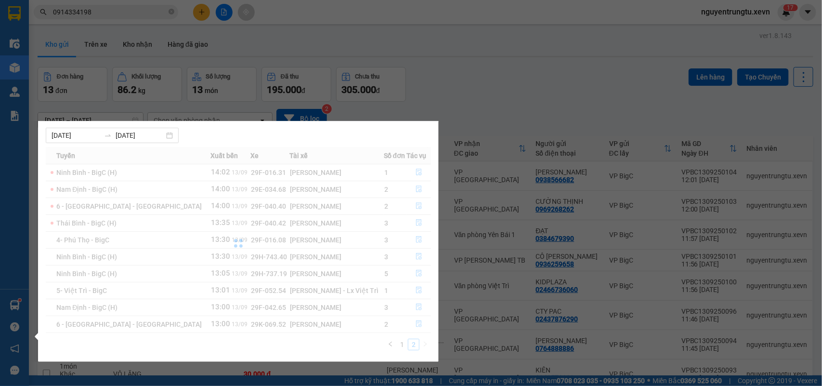
scroll to position [0, 0]
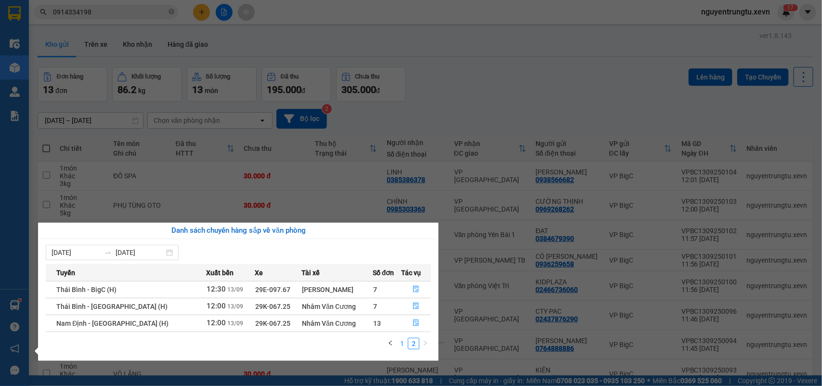
click at [400, 342] on link "1" at bounding box center [402, 343] width 11 height 11
